Goal: Transaction & Acquisition: Purchase product/service

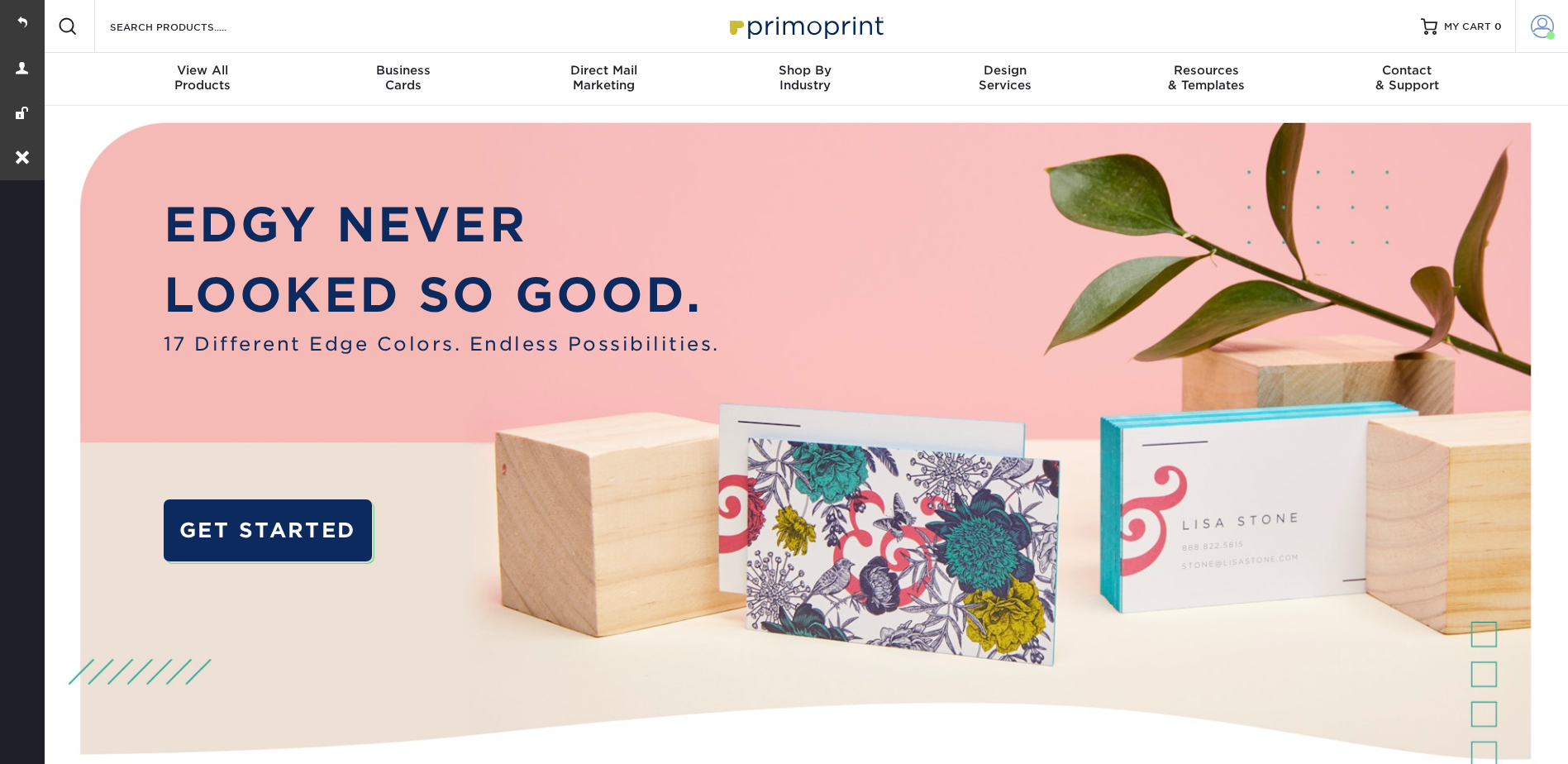
click at [1566, 17] on link "Account" at bounding box center [1542, 27] width 53 height 53
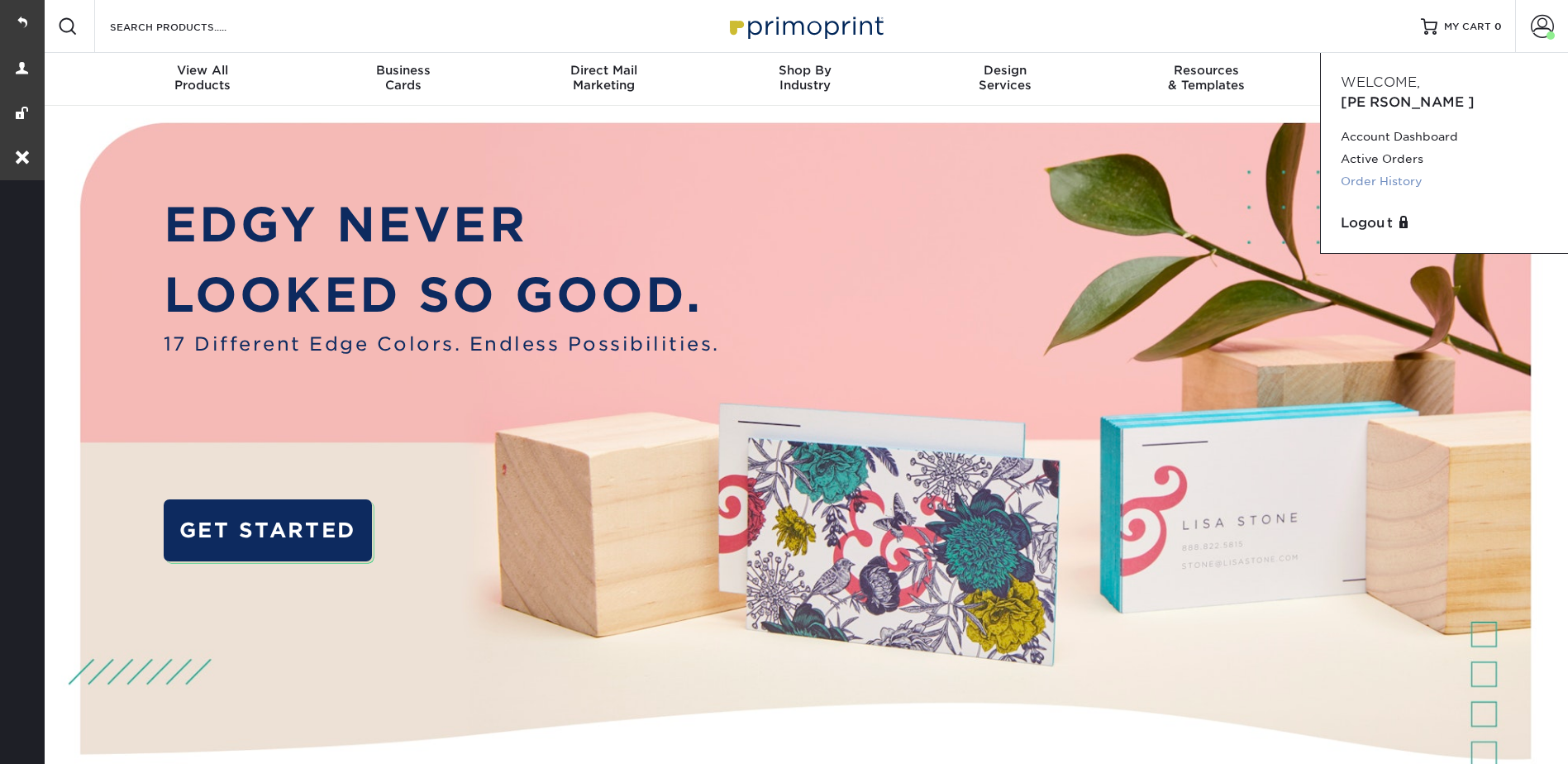
click at [1380, 170] on link "Order History" at bounding box center [1445, 181] width 208 height 22
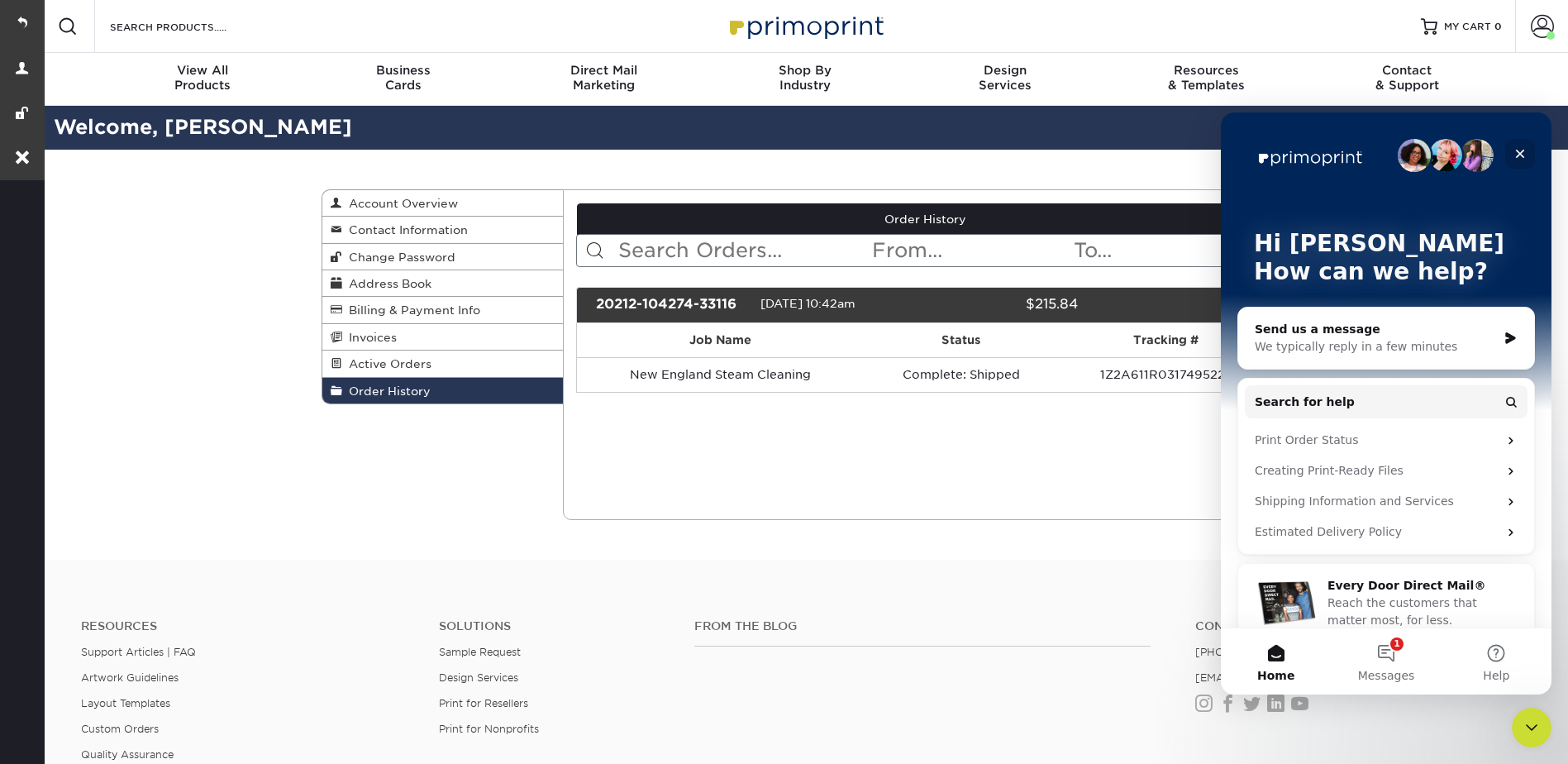
click at [1528, 145] on div "Close" at bounding box center [1520, 154] width 29 height 29
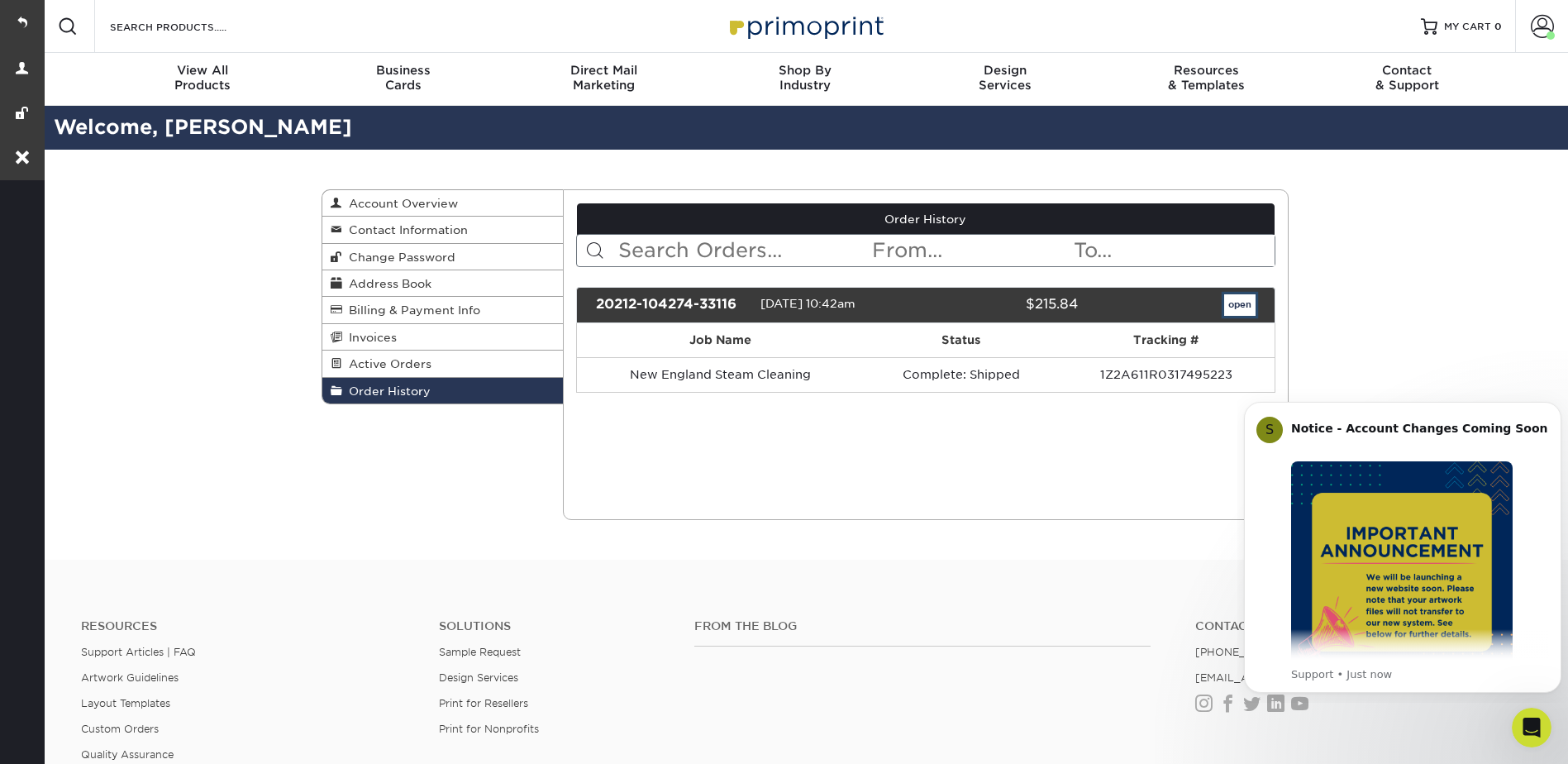
click at [1246, 300] on link "open" at bounding box center [1240, 304] width 31 height 21
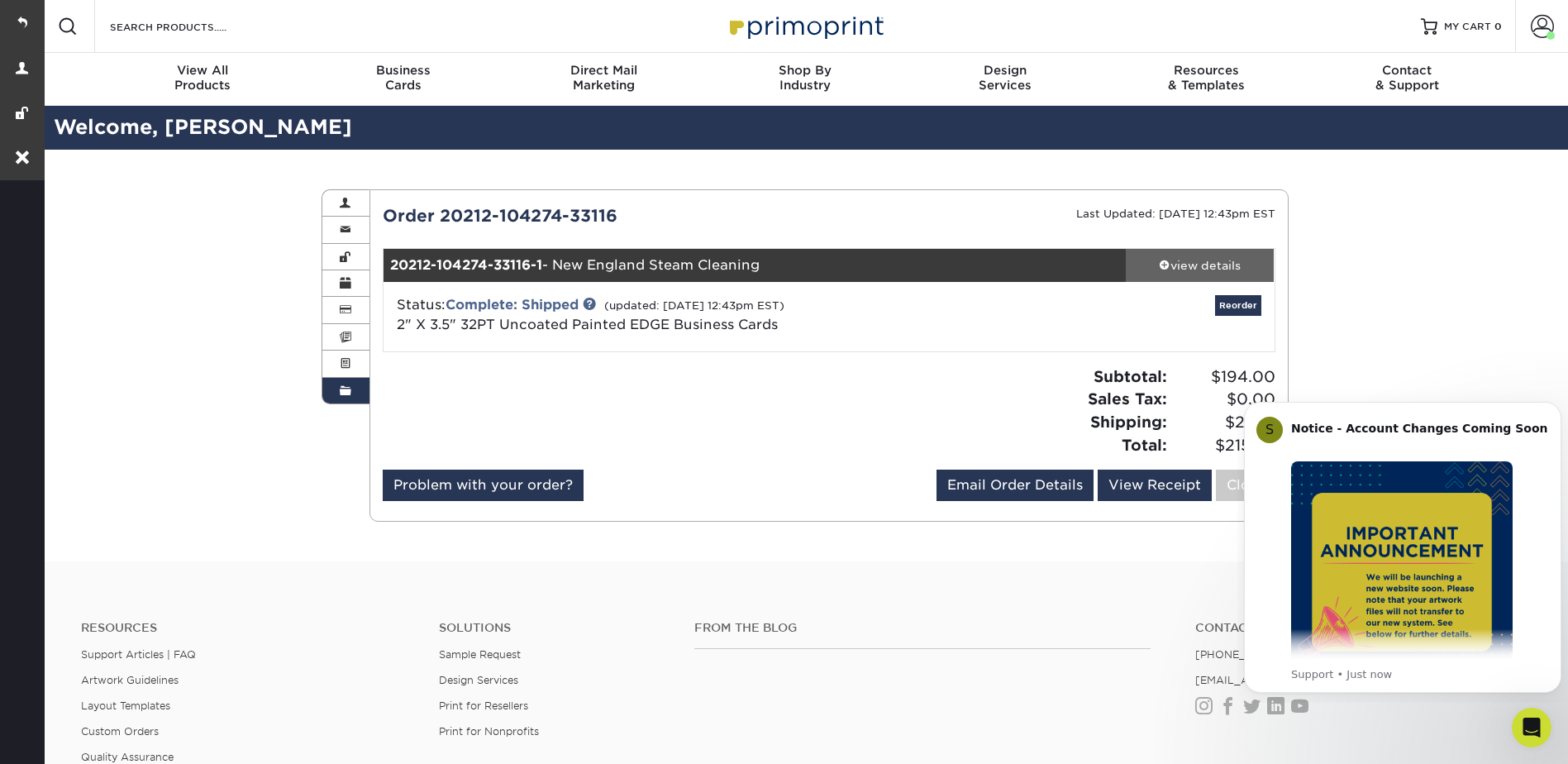
click at [1195, 258] on div "view details" at bounding box center [1200, 266] width 149 height 17
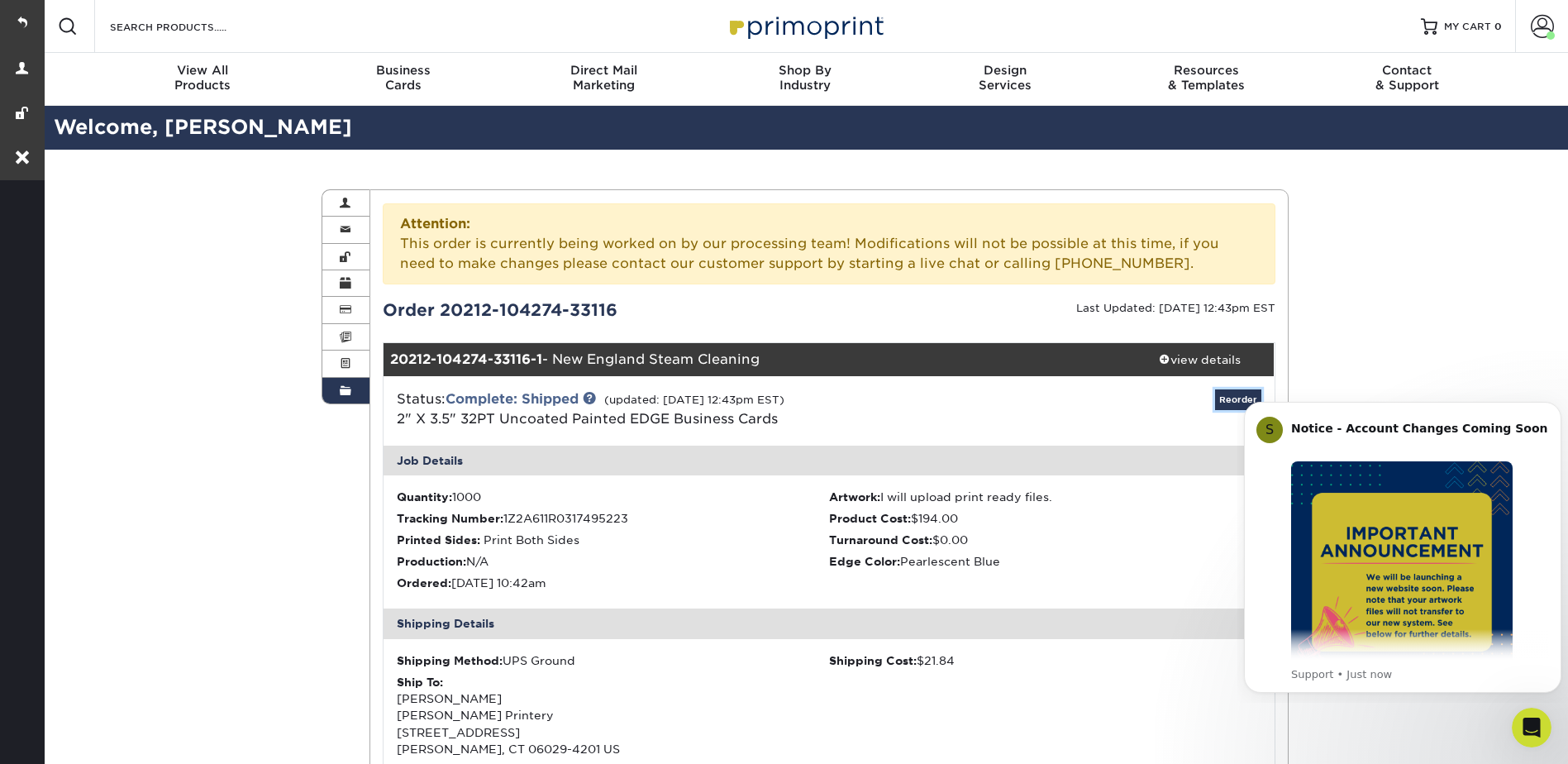
click at [1237, 393] on link "Reorder" at bounding box center [1238, 399] width 46 height 20
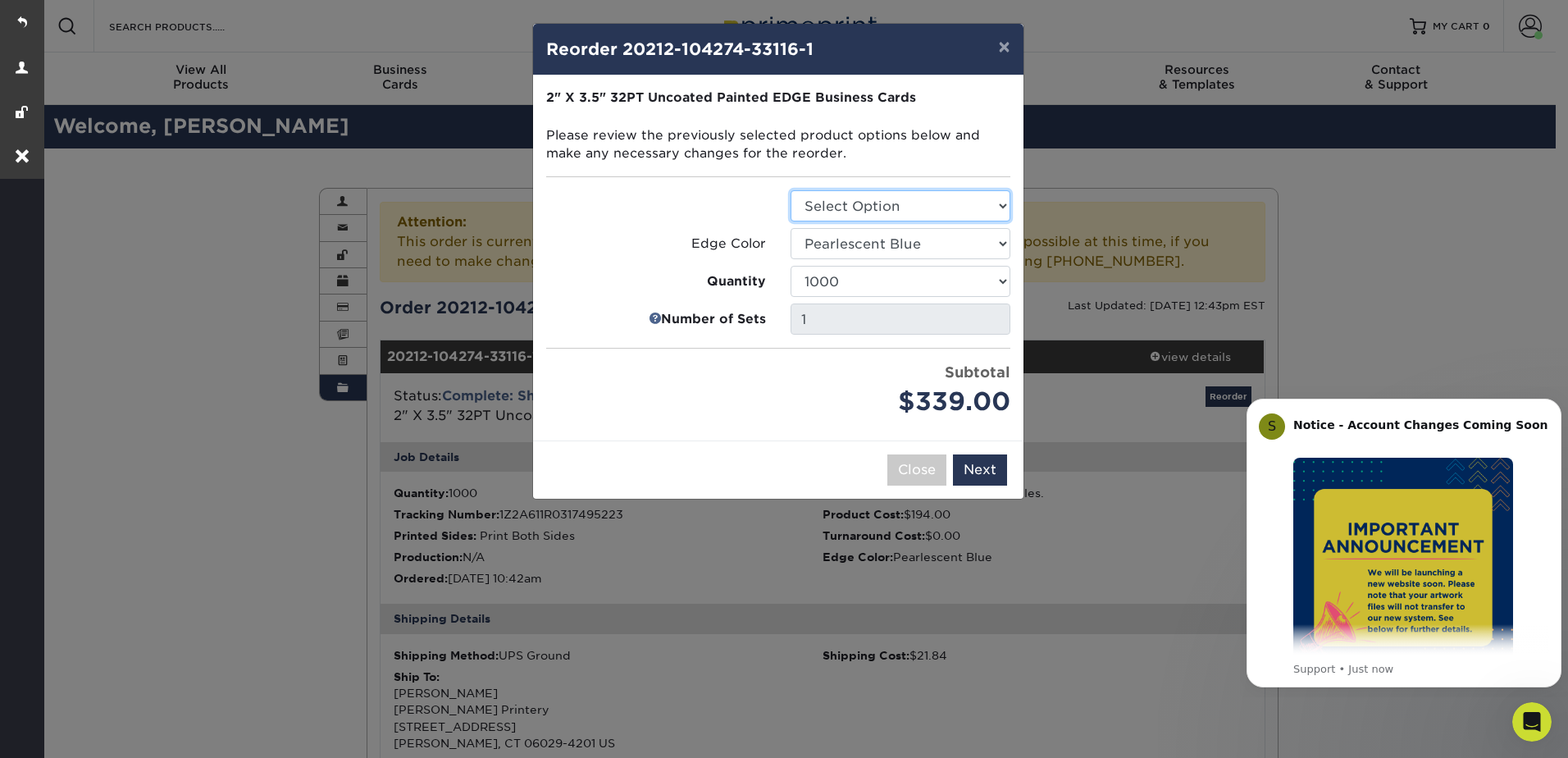
drag, startPoint x: 864, startPoint y: 199, endPoint x: 858, endPoint y: 221, distance: 22.8
click at [864, 199] on select "Select Option Business Cards" at bounding box center [900, 206] width 220 height 31
select select "3b5148f1-0588-4f88-a218-97bcfdce65c1"
click at [791, 191] on select "Select Option Business Cards" at bounding box center [900, 206] width 220 height 31
click at [1554, 400] on icon "Dismiss notification" at bounding box center [1557, 403] width 9 height 9
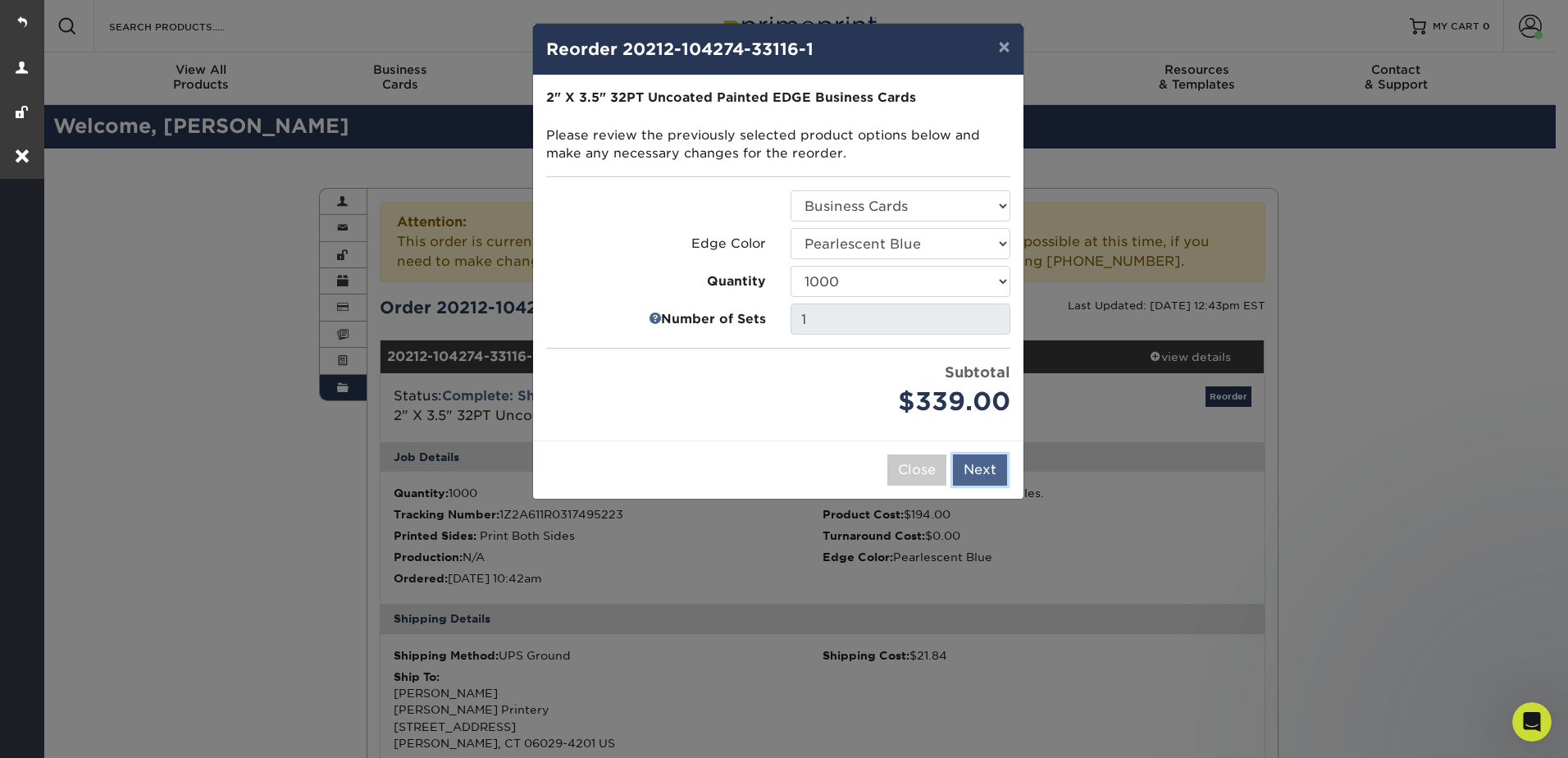
click at [984, 483] on button "Next" at bounding box center [980, 470] width 54 height 31
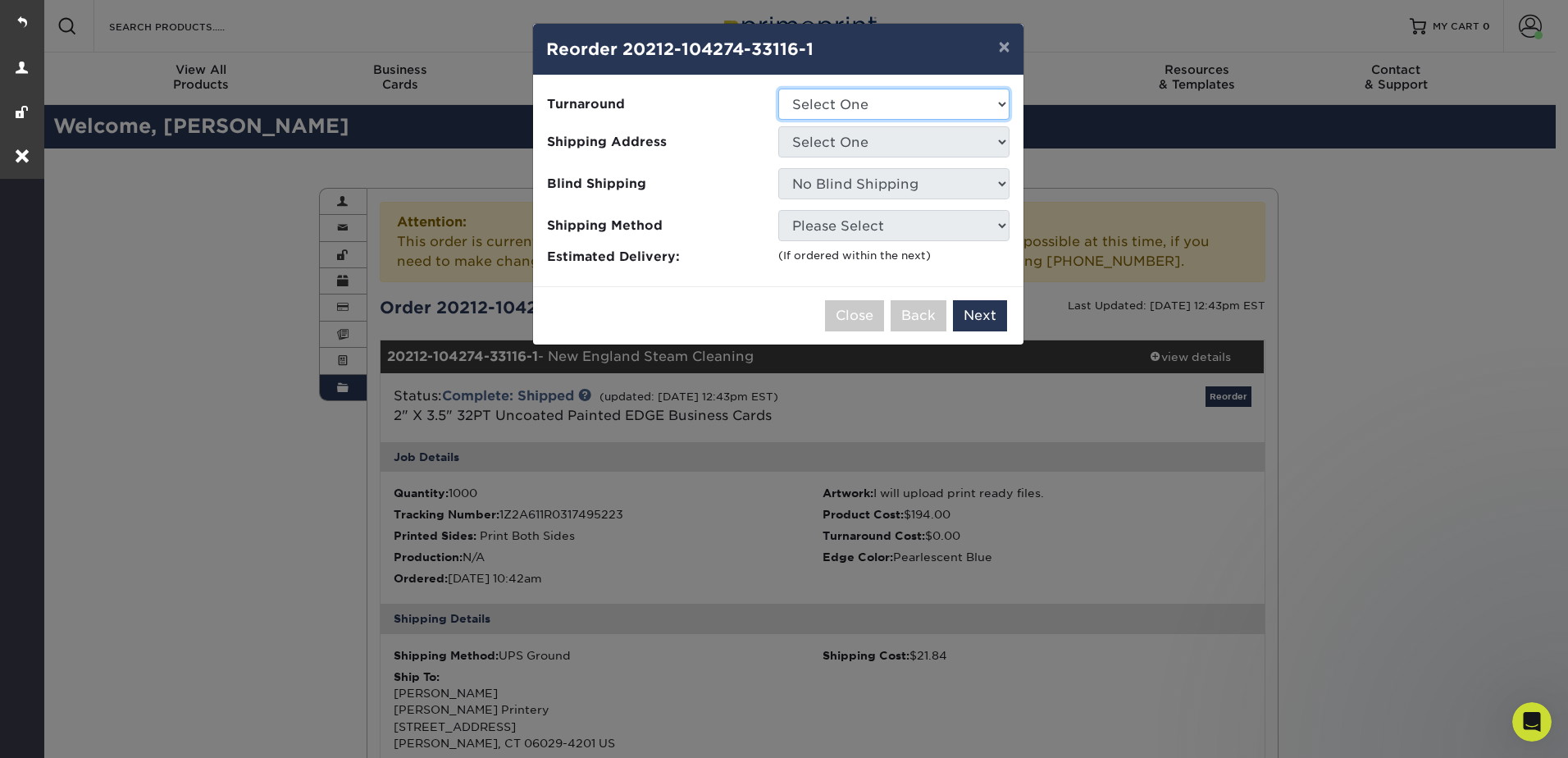
drag, startPoint x: 831, startPoint y: 99, endPoint x: 842, endPoint y: 120, distance: 23.7
click at [831, 99] on select "Select One 2-4 Business Days" at bounding box center [894, 104] width 232 height 31
select select "2ef1fa48-fafb-46bb-a4ab-119a8375bdb2"
click at [778, 88] on select "Select One 2-4 Business Days" at bounding box center [894, 104] width 232 height 31
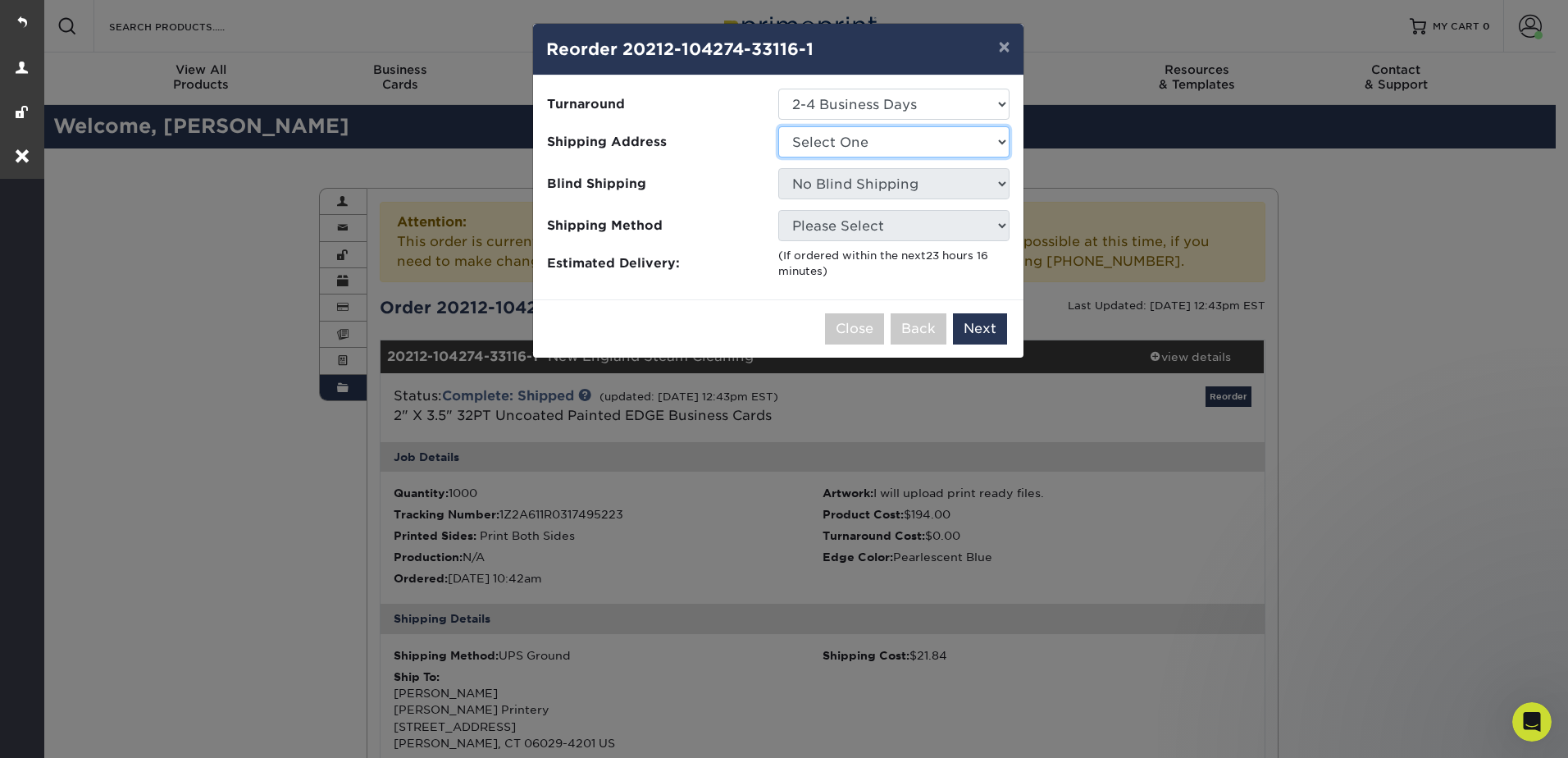
click at [835, 139] on select "Select One Ellington Printery" at bounding box center [894, 141] width 232 height 31
select select "181259"
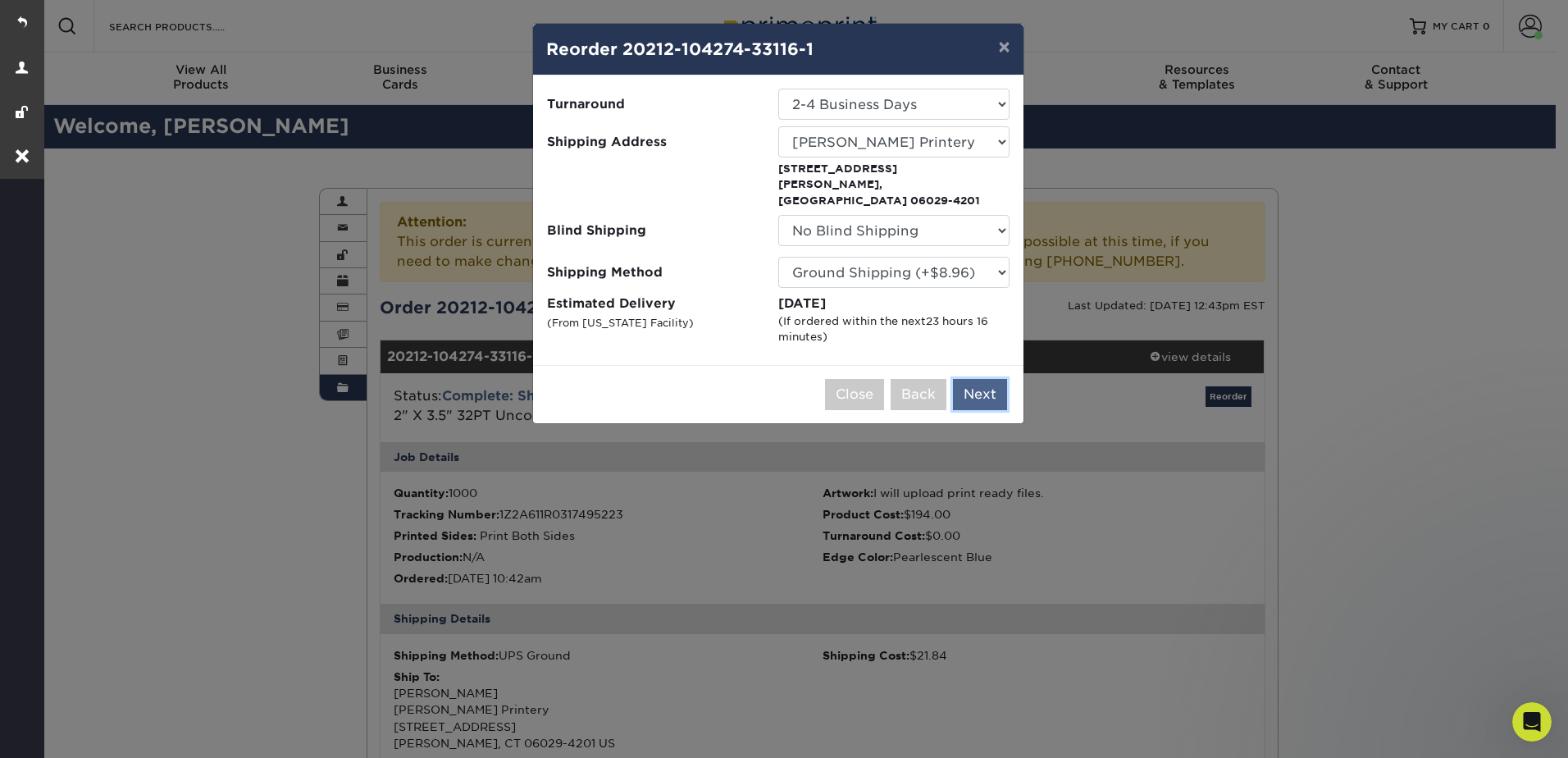
click at [975, 379] on button "Next" at bounding box center [980, 394] width 54 height 31
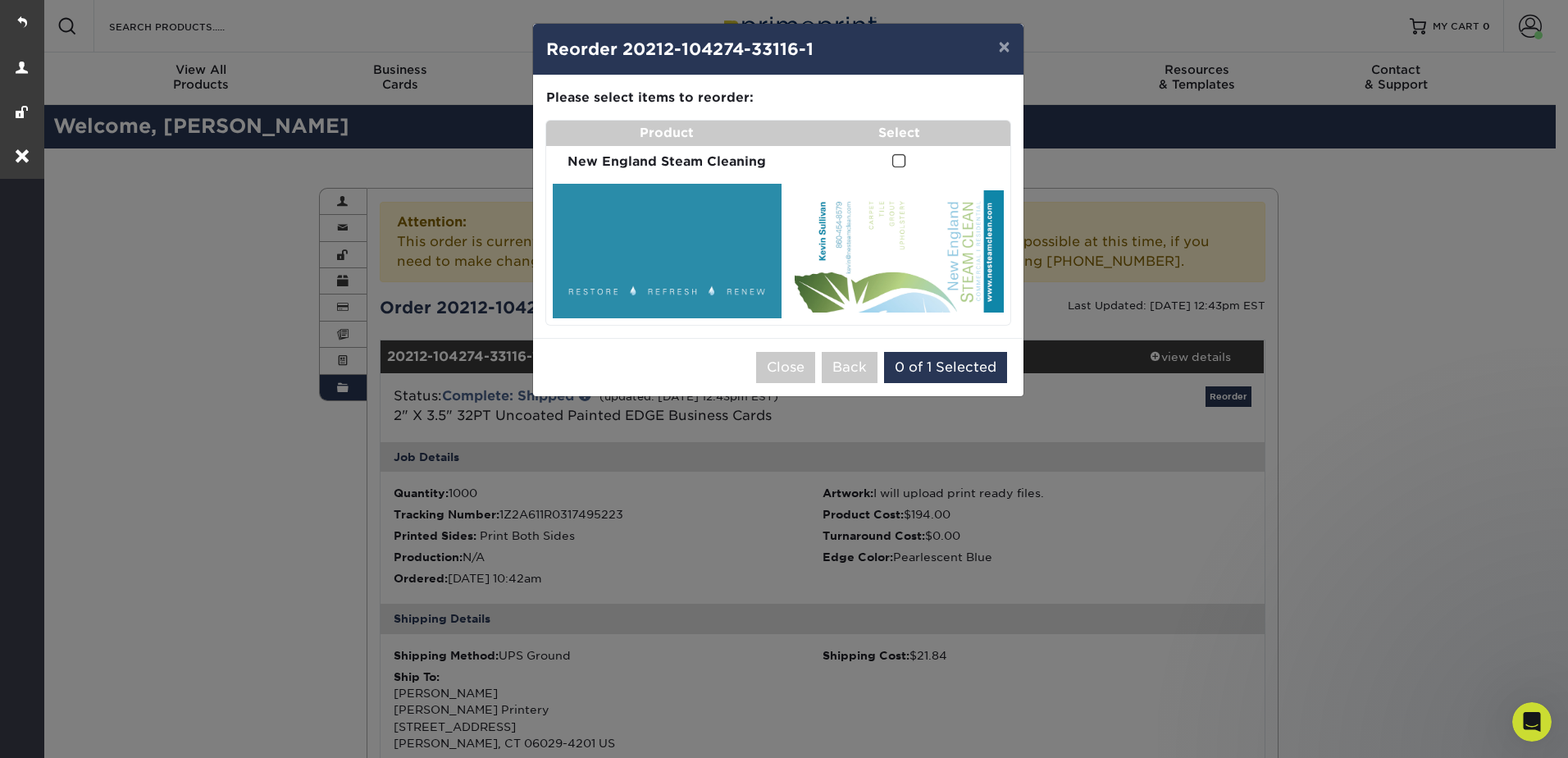
click at [892, 154] on td at bounding box center [899, 161] width 223 height 32
click at [899, 159] on span at bounding box center [898, 161] width 14 height 16
click at [0, 0] on input "checkbox" at bounding box center [0, 0] width 0 height 0
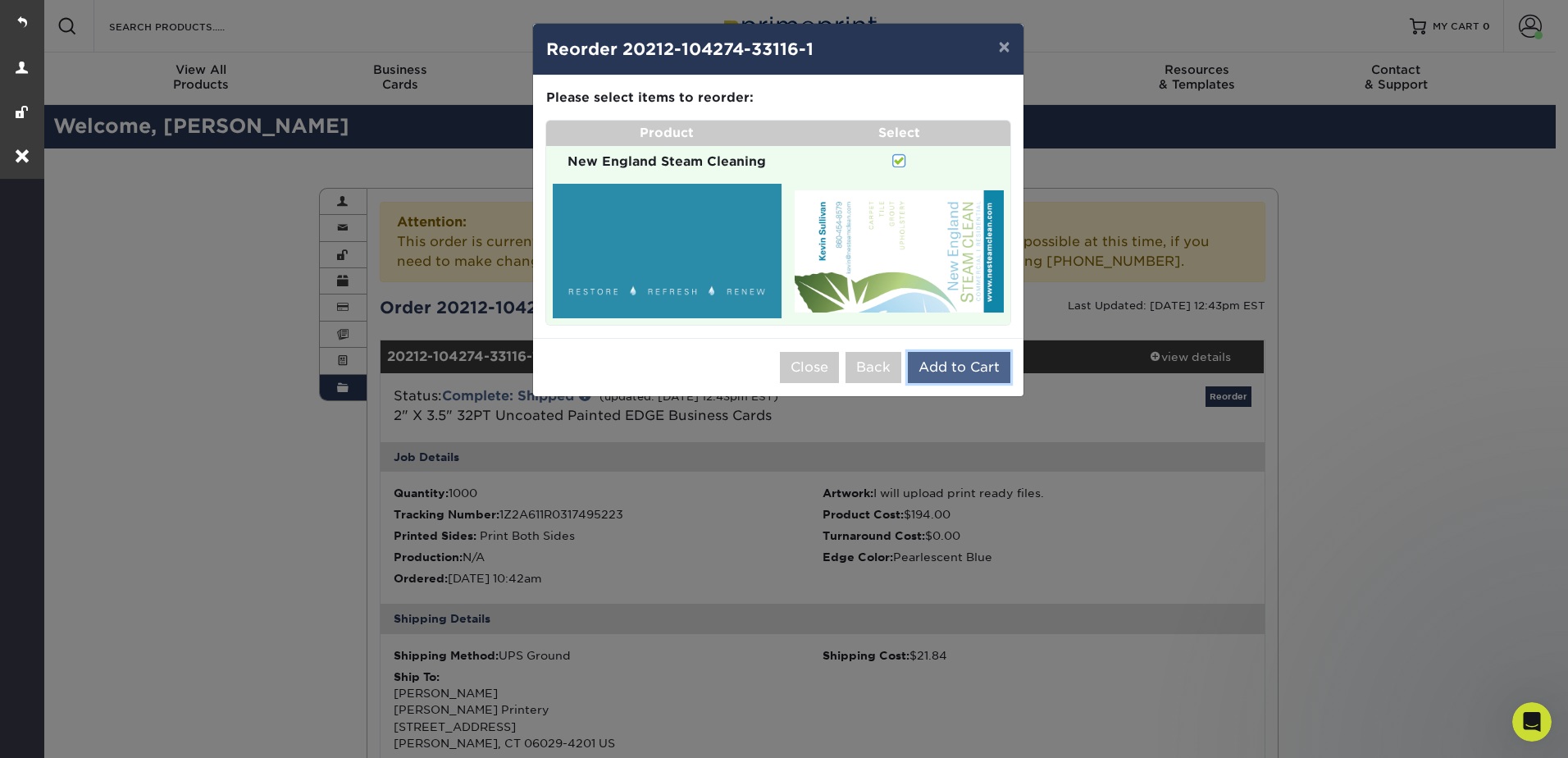
click at [977, 361] on button "Add to Cart" at bounding box center [959, 368] width 102 height 31
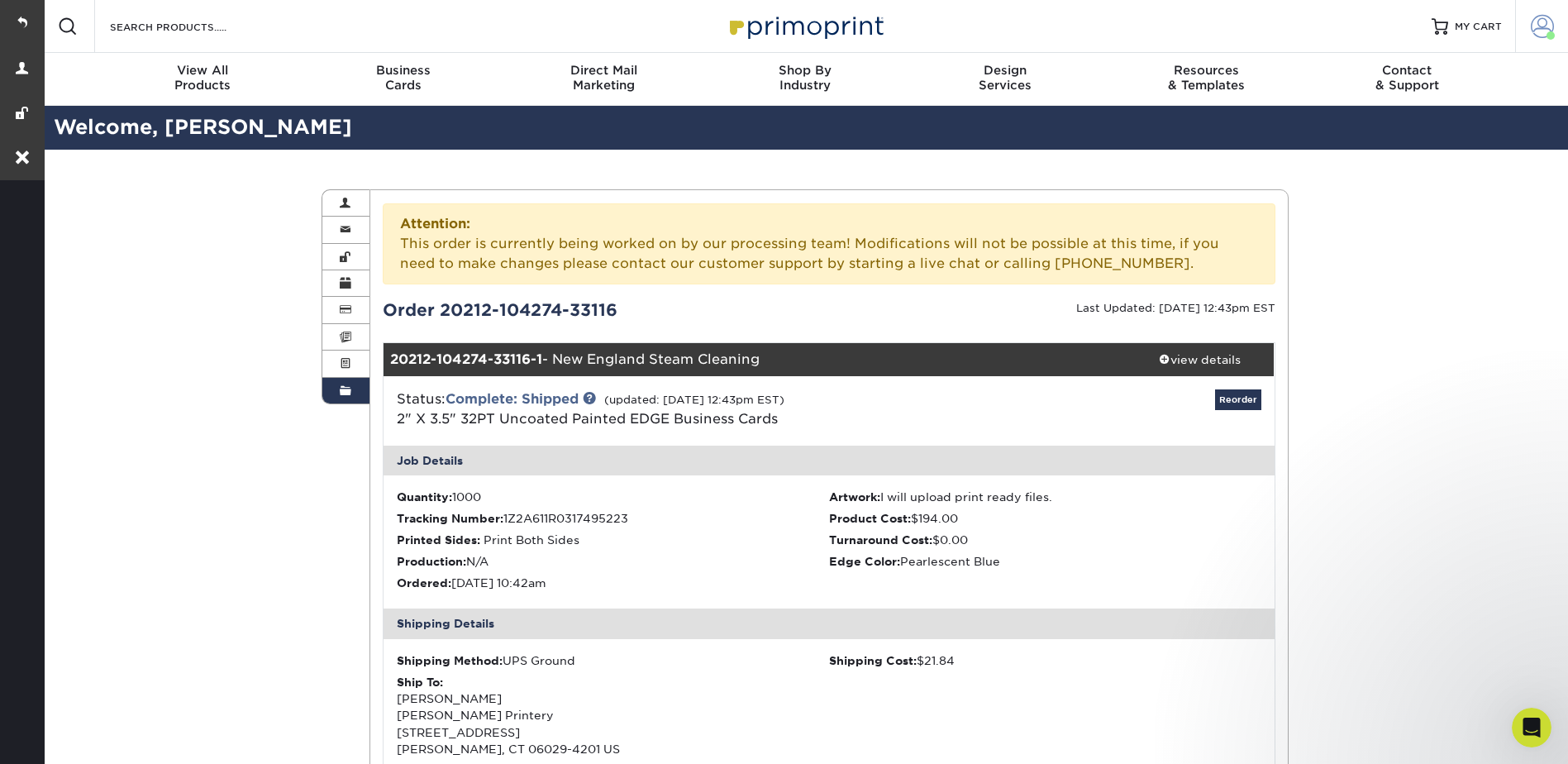
click at [1534, 4] on link "Account" at bounding box center [1542, 27] width 53 height 53
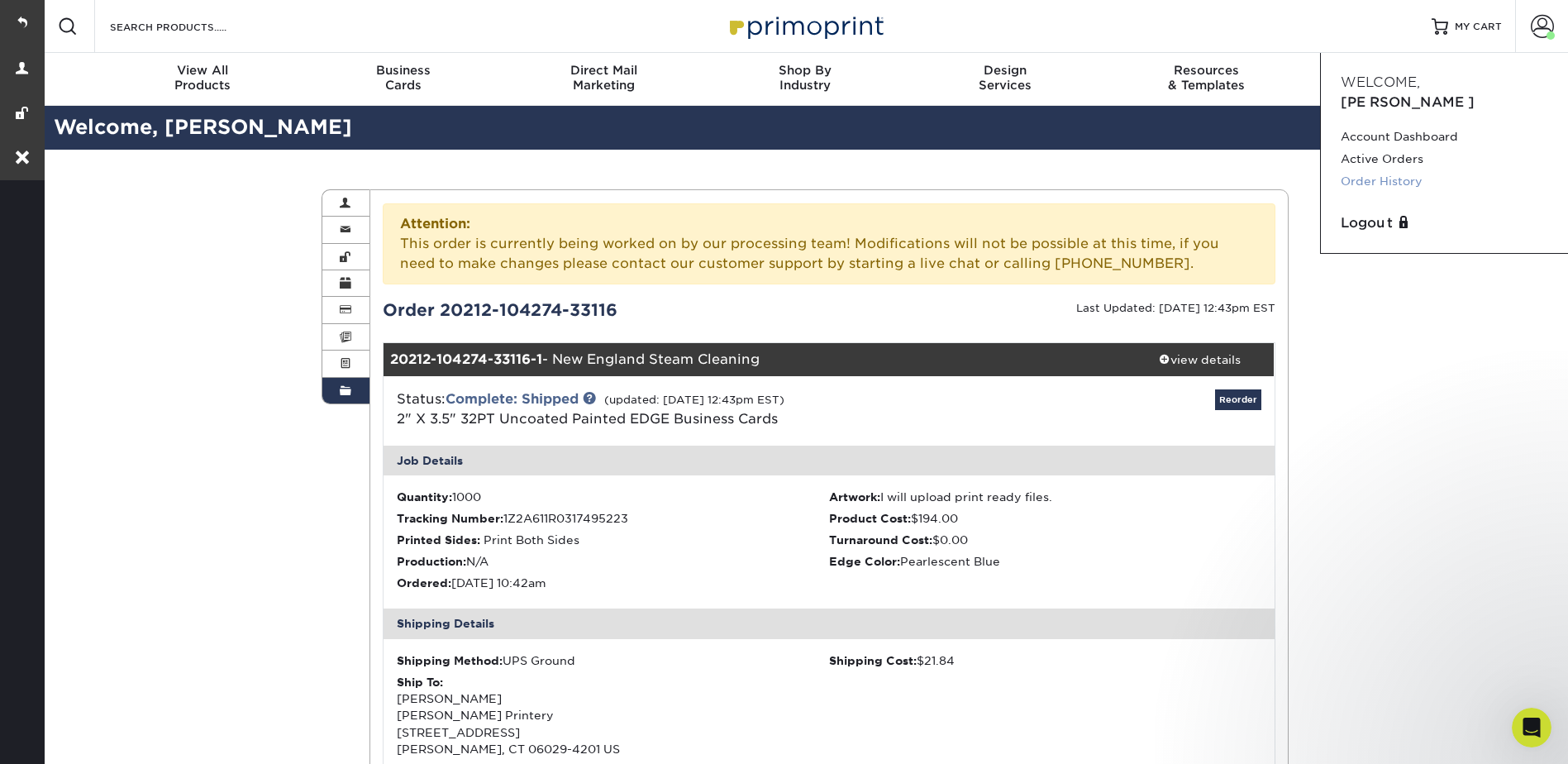
click at [1370, 170] on link "Order History" at bounding box center [1445, 181] width 208 height 22
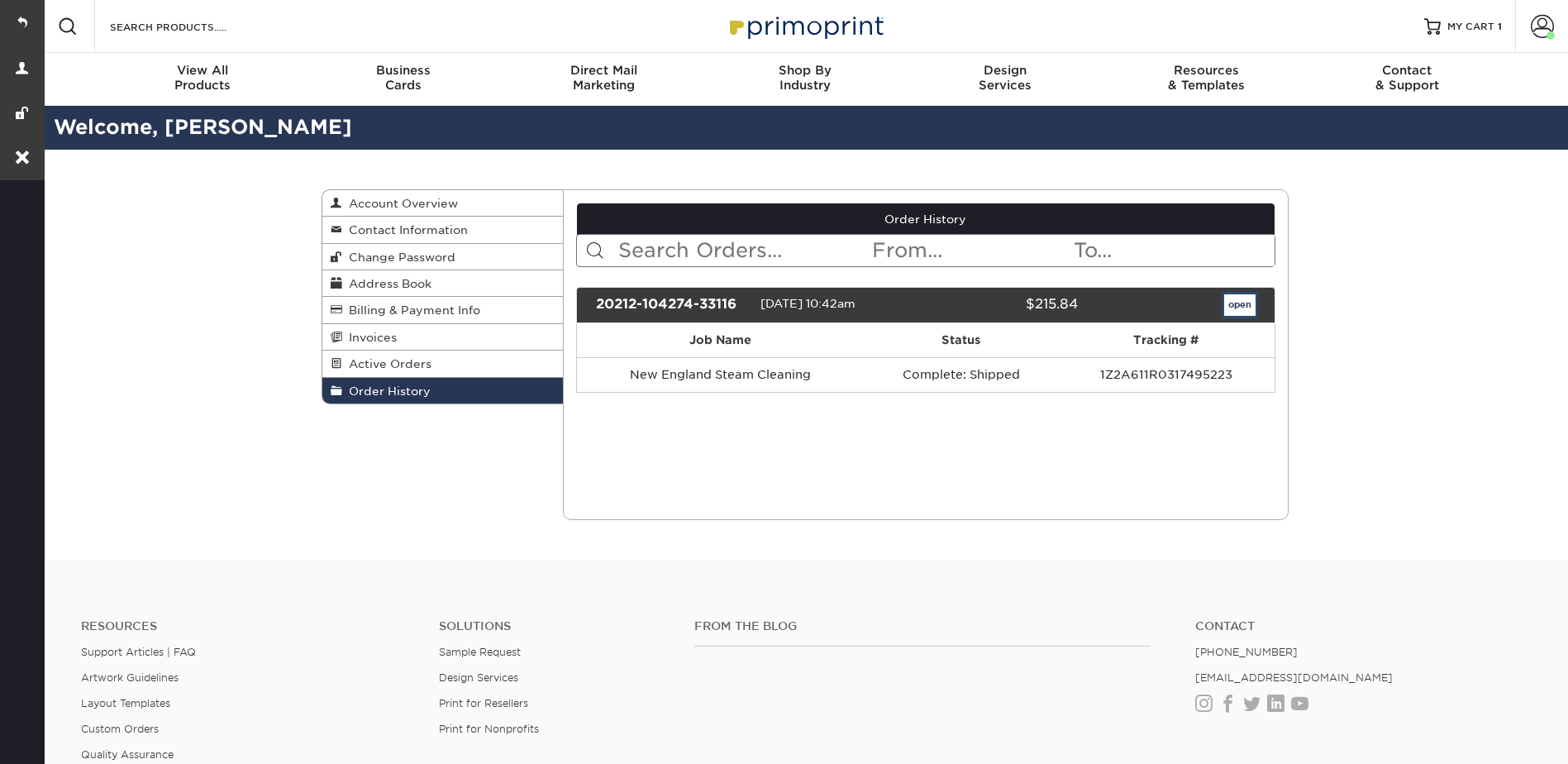
click at [1242, 302] on link "open" at bounding box center [1240, 304] width 31 height 21
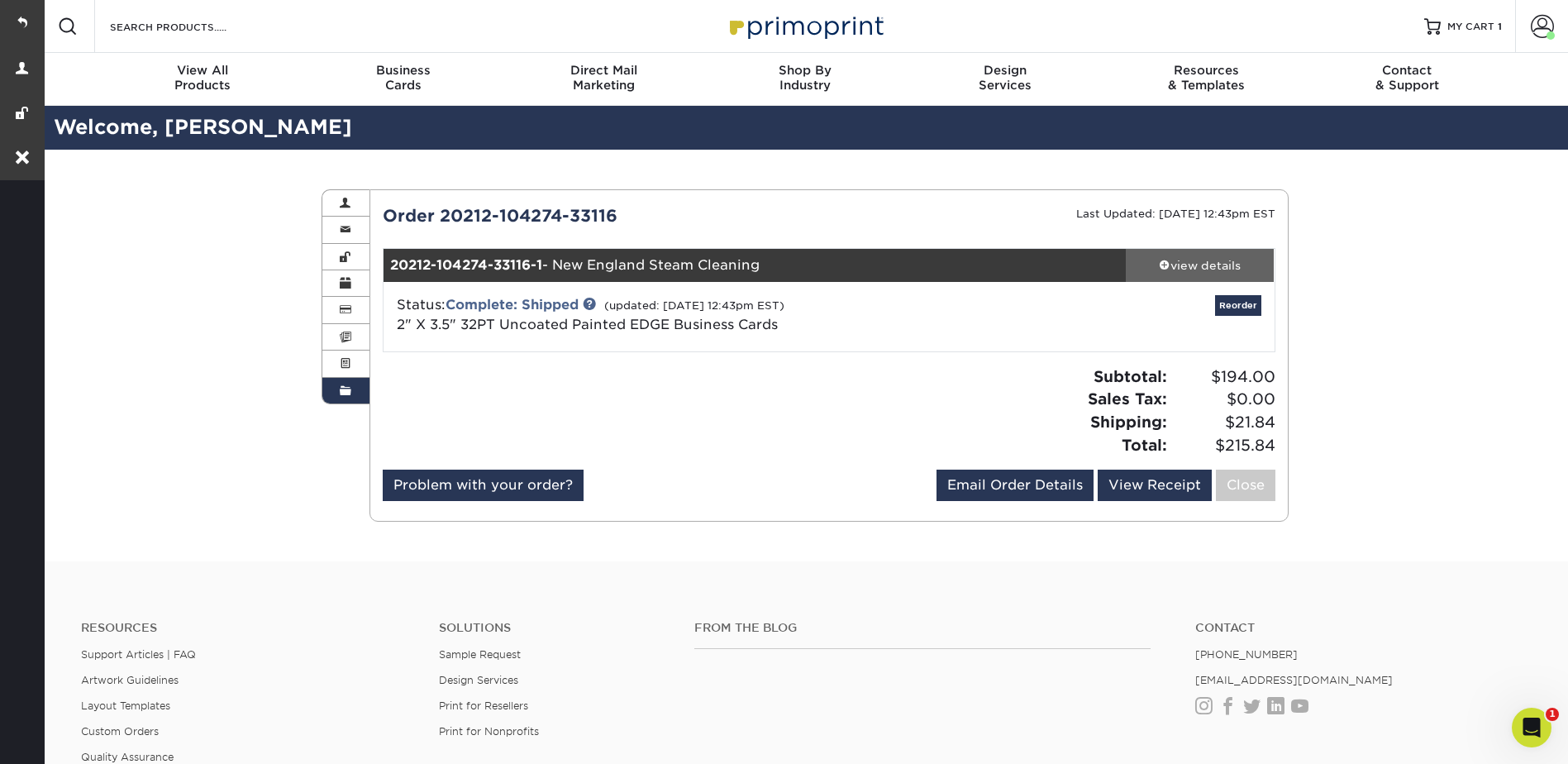
click at [1214, 269] on div "view details" at bounding box center [1200, 266] width 149 height 17
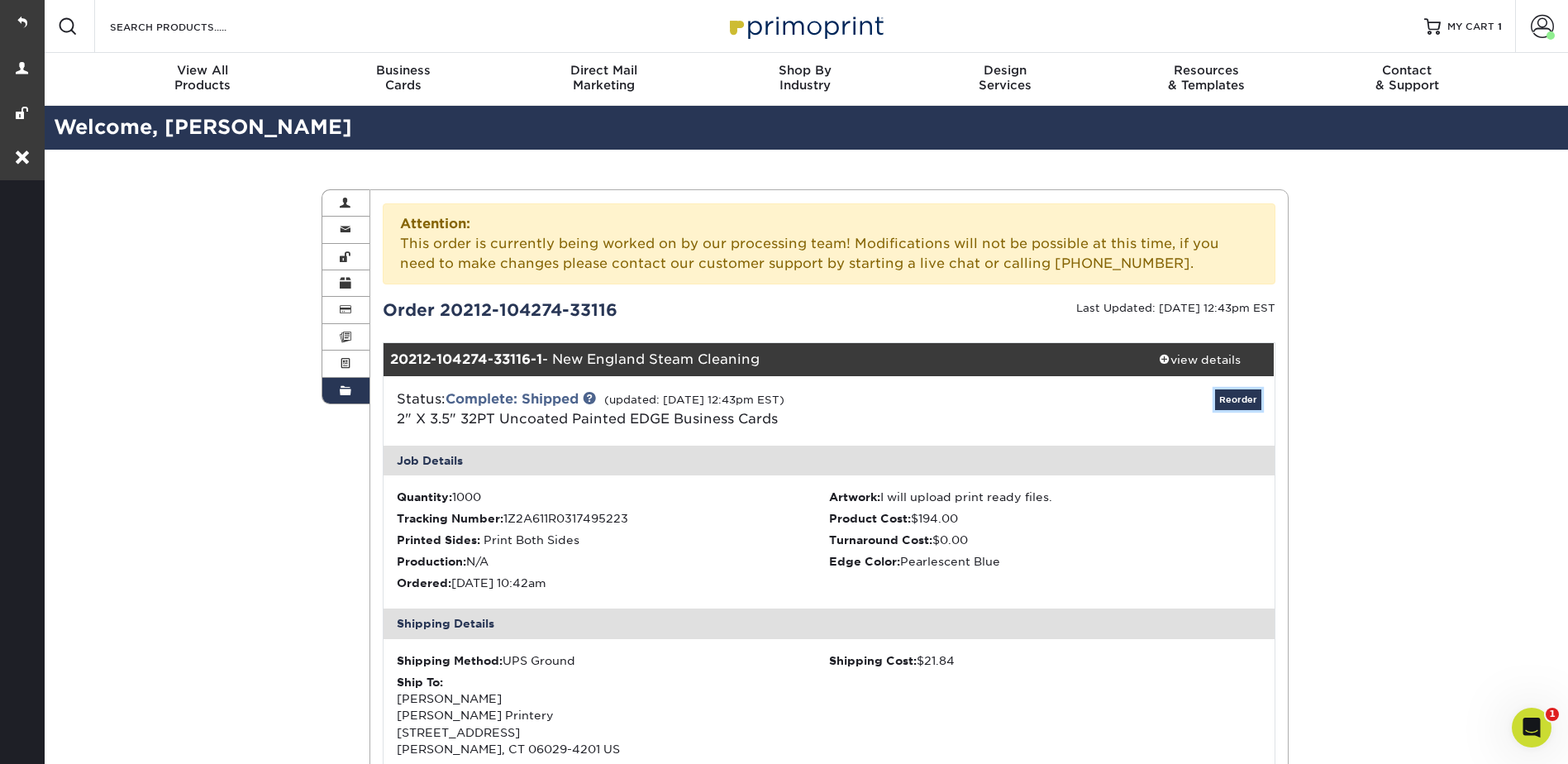
click at [1227, 390] on link "Reorder" at bounding box center [1238, 399] width 46 height 20
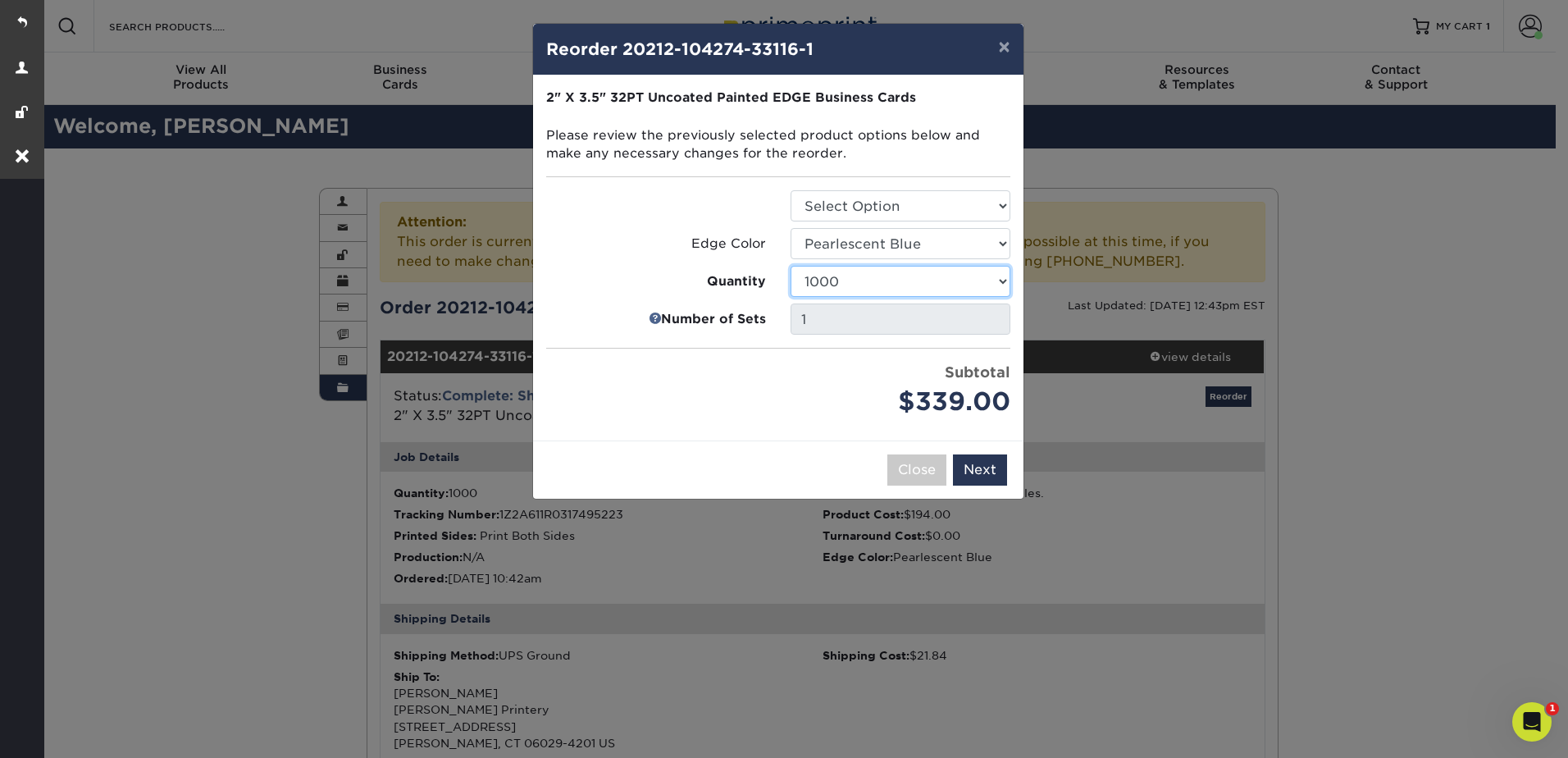
click at [850, 280] on select "250 500 1000" at bounding box center [900, 281] width 220 height 31
select select "f593fda3-2d5c-4b9e-9c2c-6197b899ae74"
click at [791, 265] on select "250 500 1000" at bounding box center [900, 281] width 220 height 31
drag, startPoint x: 988, startPoint y: 476, endPoint x: 953, endPoint y: 420, distance: 66.0
click at [988, 475] on button "Next" at bounding box center [980, 470] width 54 height 31
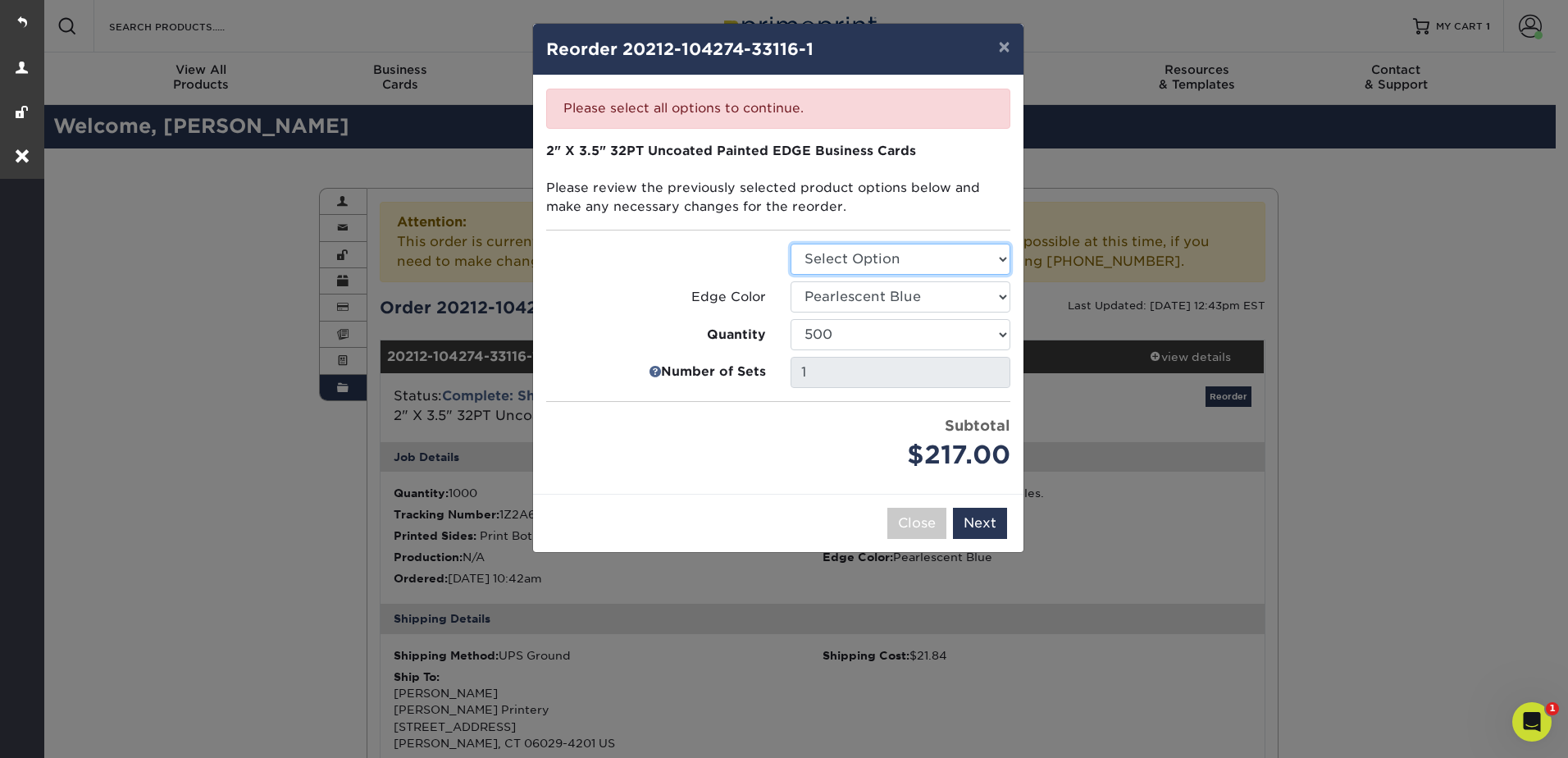
click at [866, 253] on select "Select Option Business Cards" at bounding box center [900, 259] width 220 height 31
select select "3b5148f1-0588-4f88-a218-97bcfdce65c1"
click at [791, 244] on select "Select Option Business Cards" at bounding box center [900, 259] width 220 height 31
click at [983, 513] on button "Next" at bounding box center [980, 523] width 54 height 31
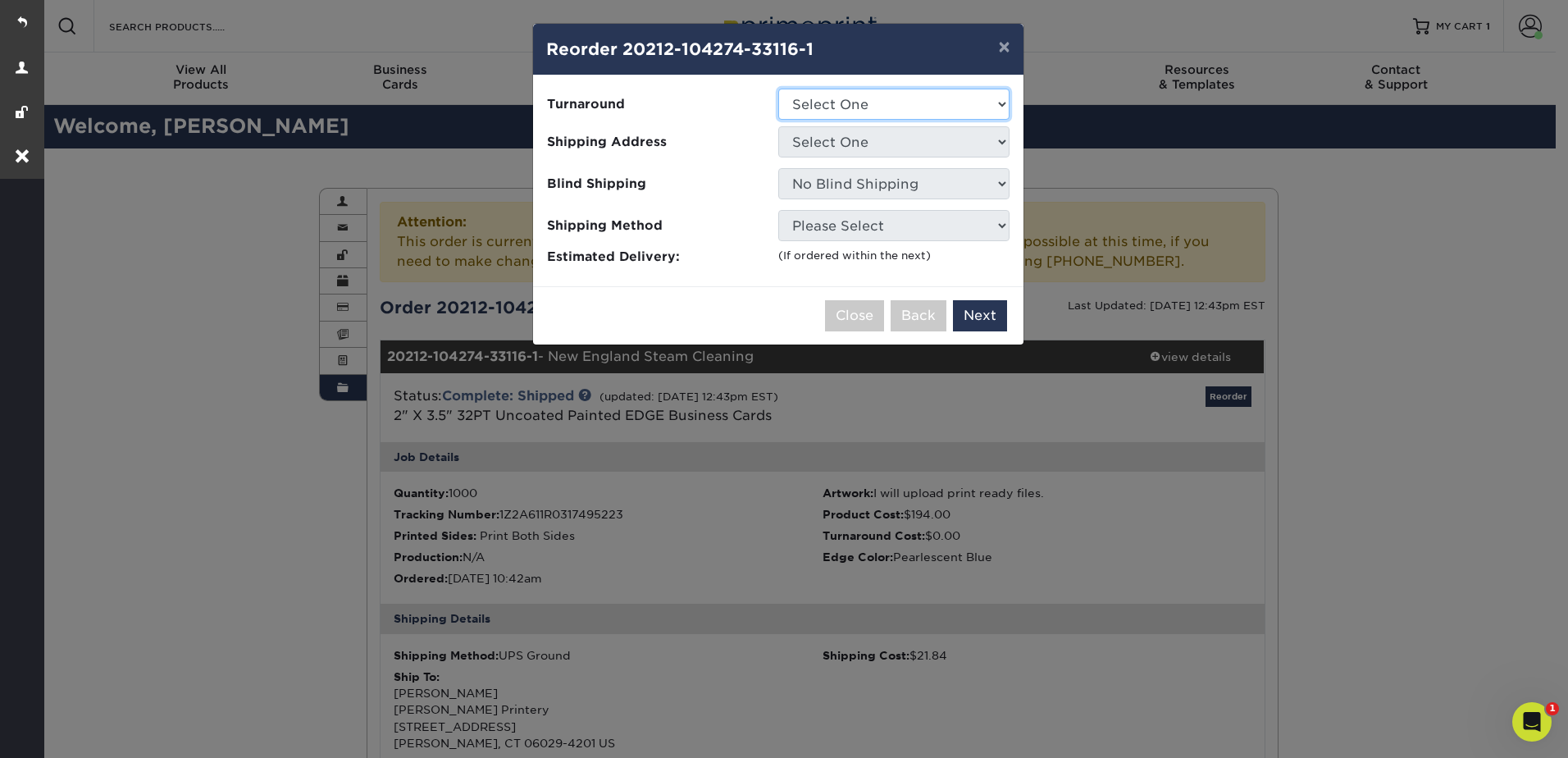
click at [811, 92] on select "Select One 2-4 Business Days" at bounding box center [894, 104] width 232 height 31
select select "31d45b01-d4a6-4b39-b84d-4391606115ca"
click at [778, 88] on select "Select One 2-4 Business Days" at bounding box center [894, 104] width 232 height 31
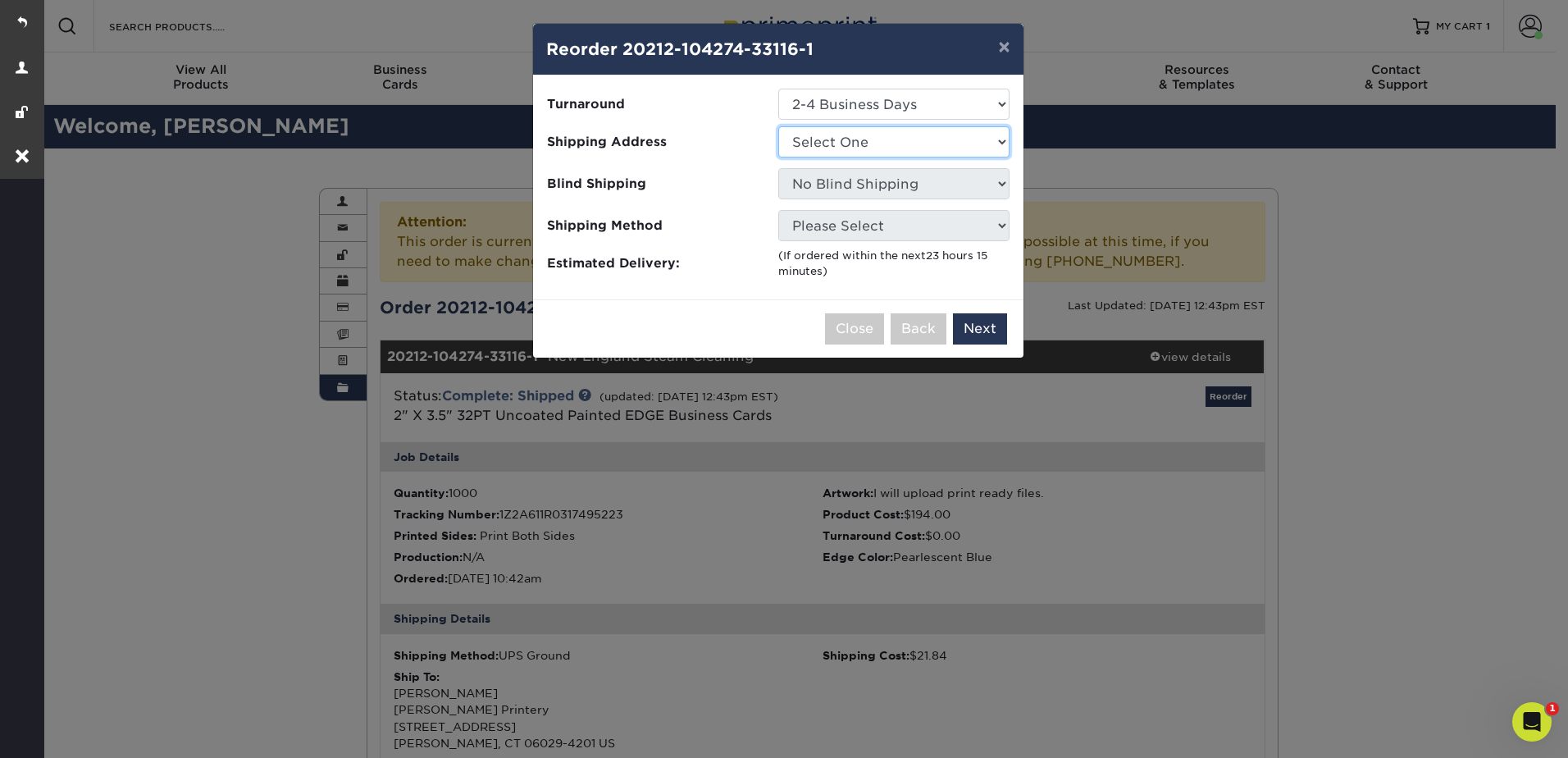
drag, startPoint x: 819, startPoint y: 142, endPoint x: 823, endPoint y: 158, distance: 16.5
click at [819, 142] on select "Select One Ellington Printery" at bounding box center [894, 141] width 232 height 31
select select "181259"
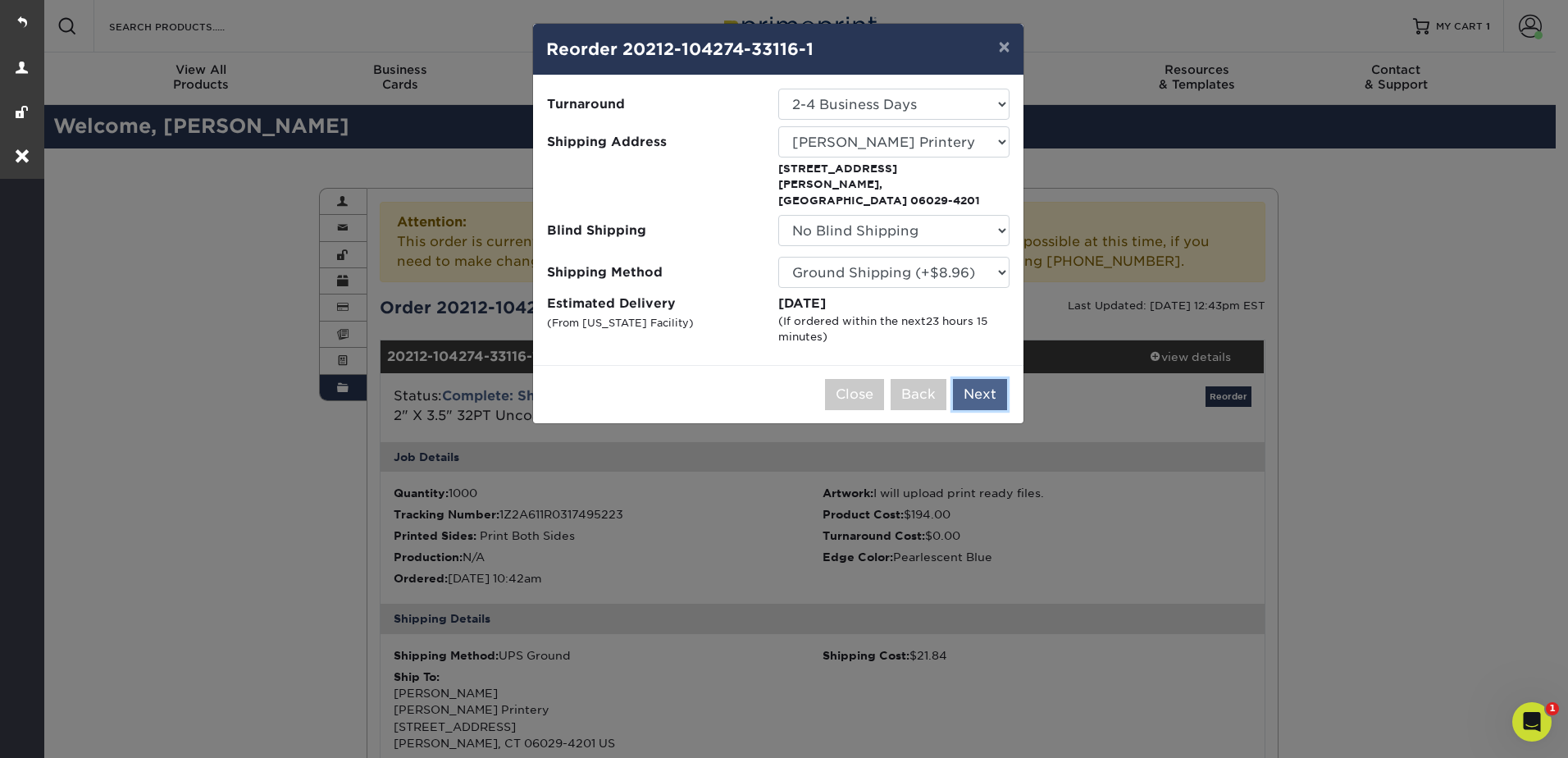
click at [981, 379] on button "Next" at bounding box center [980, 394] width 54 height 31
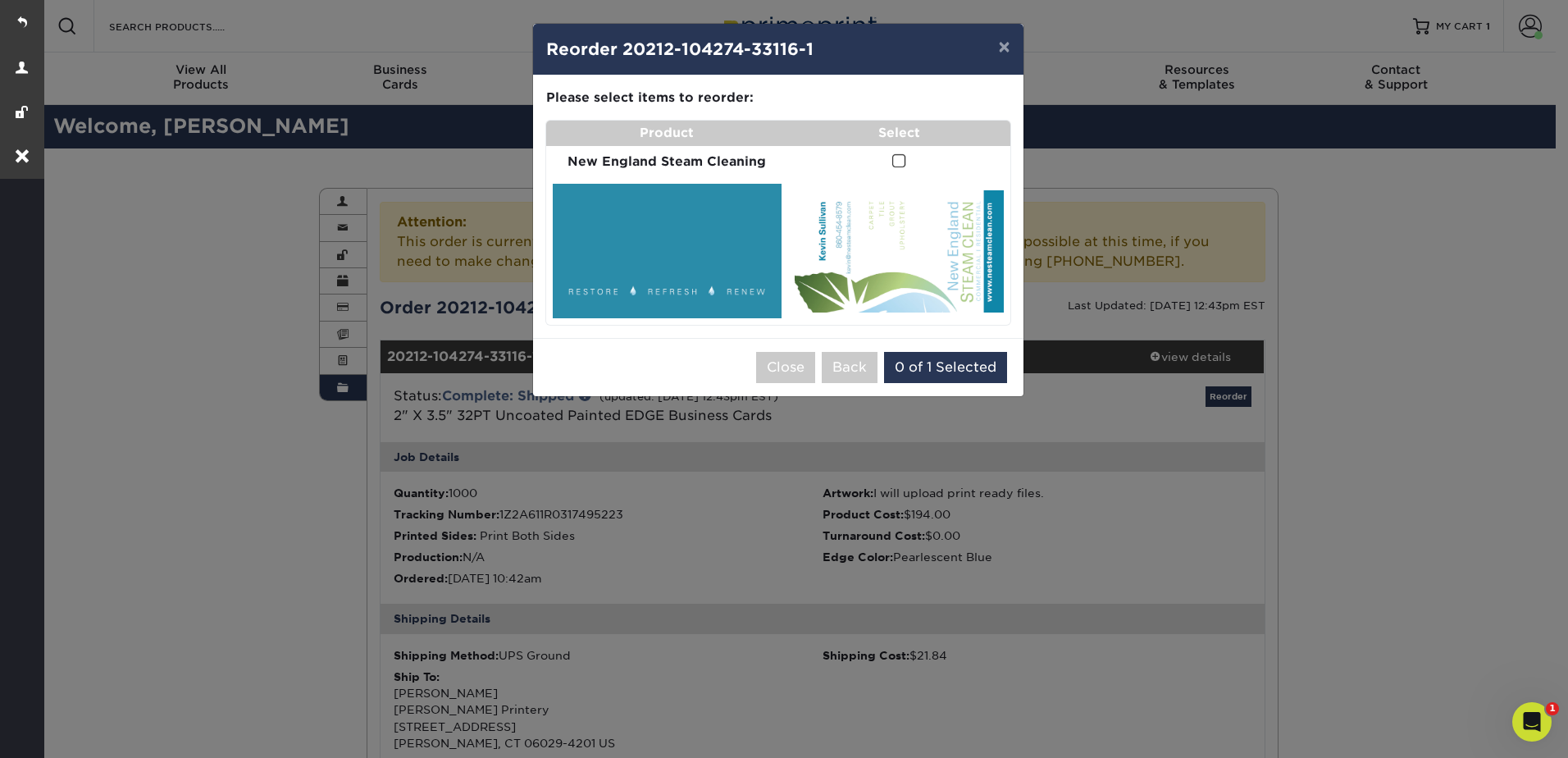
click at [898, 158] on span at bounding box center [898, 161] width 14 height 16
click at [0, 0] on input "checkbox" at bounding box center [0, 0] width 0 height 0
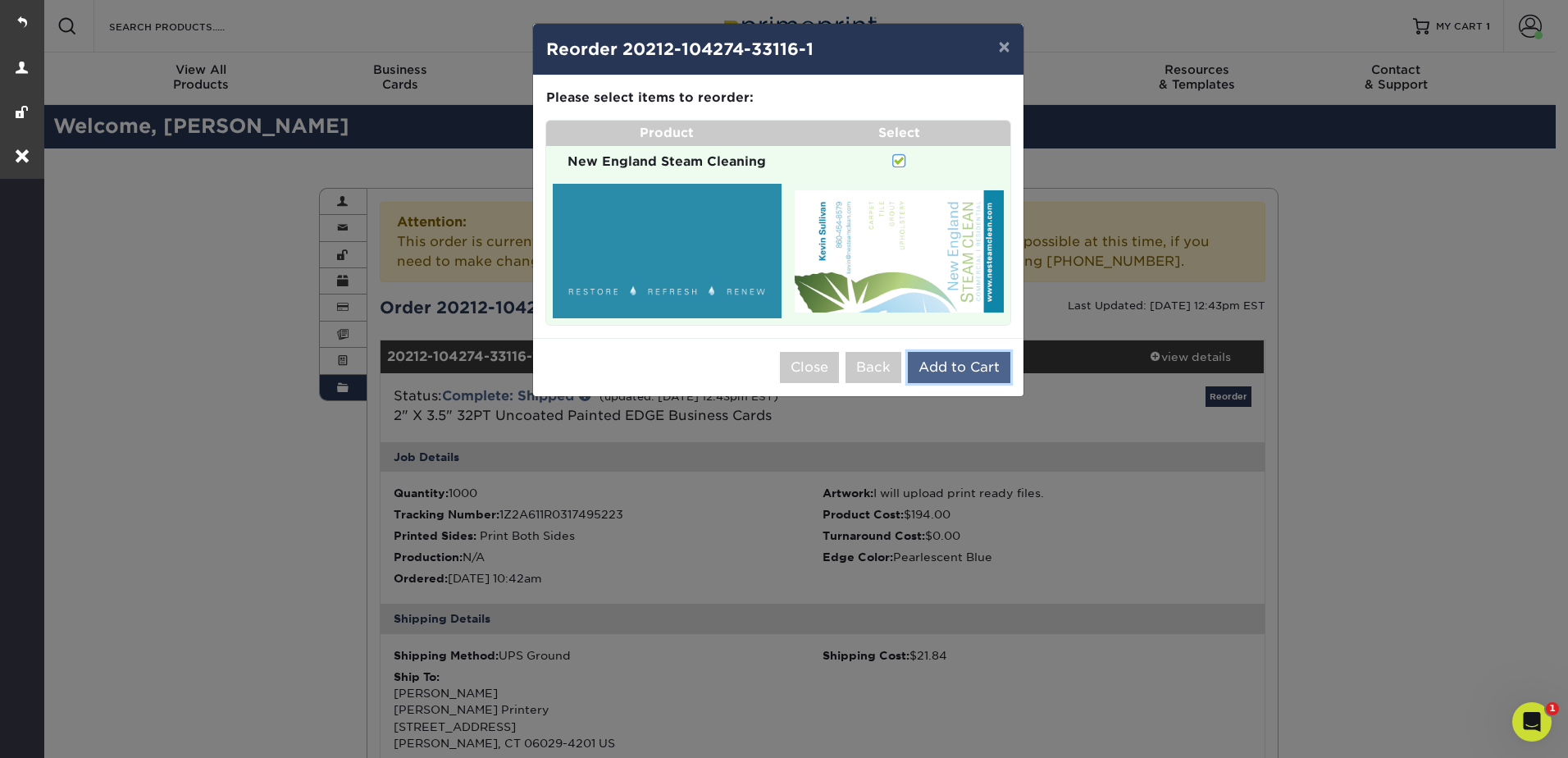
click at [946, 369] on button "Add to Cart" at bounding box center [959, 368] width 102 height 31
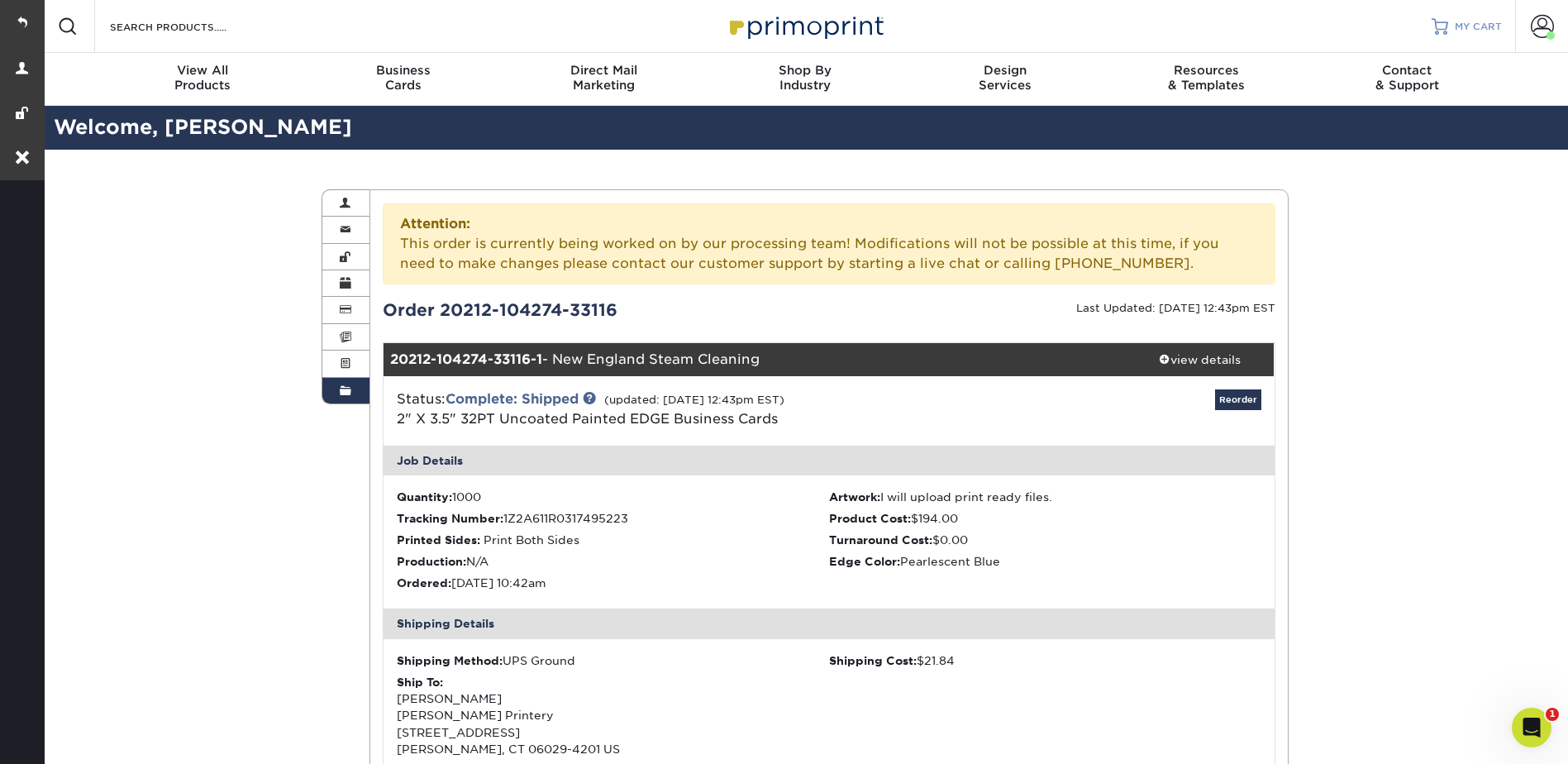
click at [1469, 28] on span "MY CART" at bounding box center [1478, 27] width 47 height 14
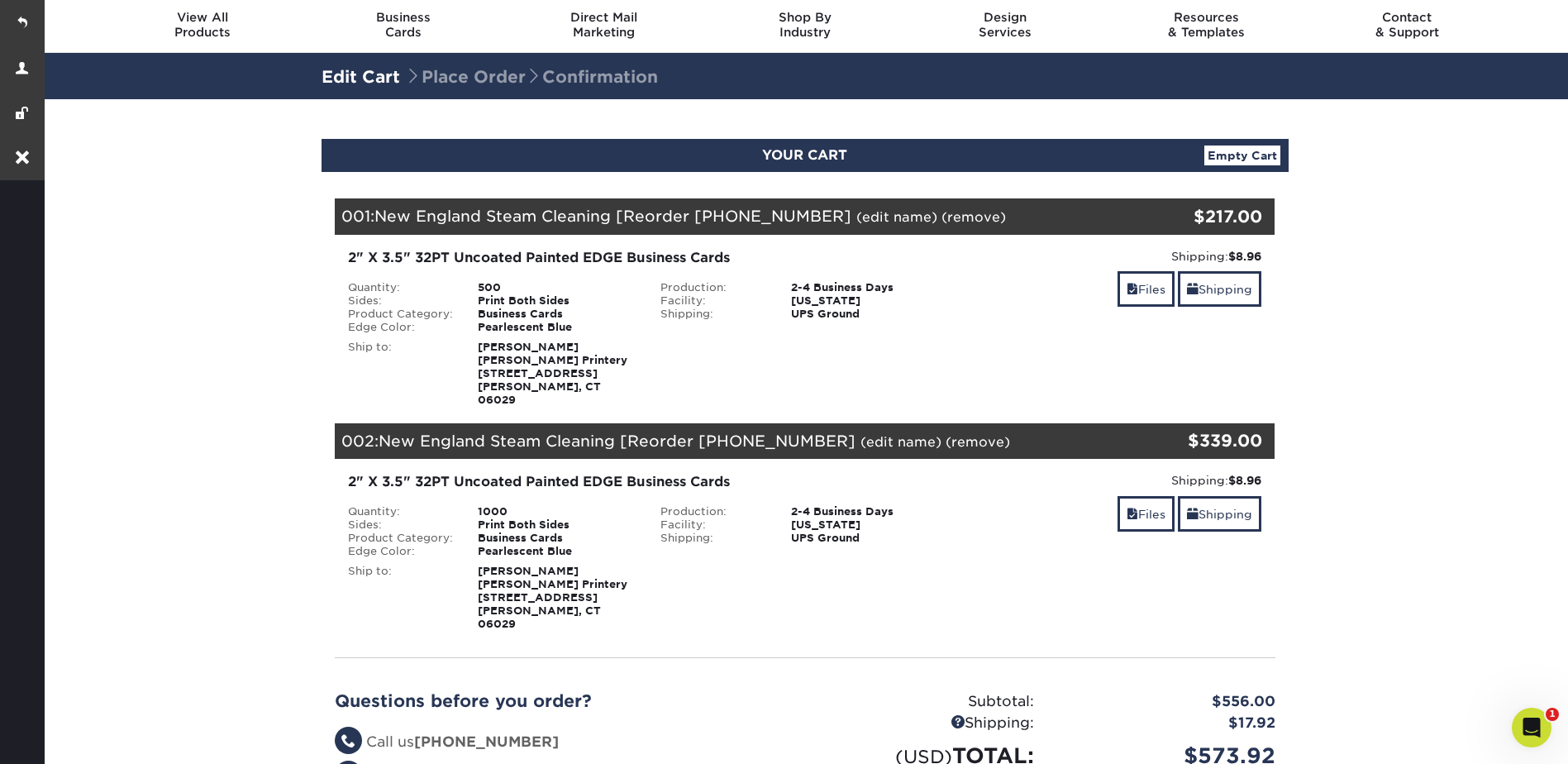
scroll to position [83, 0]
